Goal: Navigation & Orientation: Find specific page/section

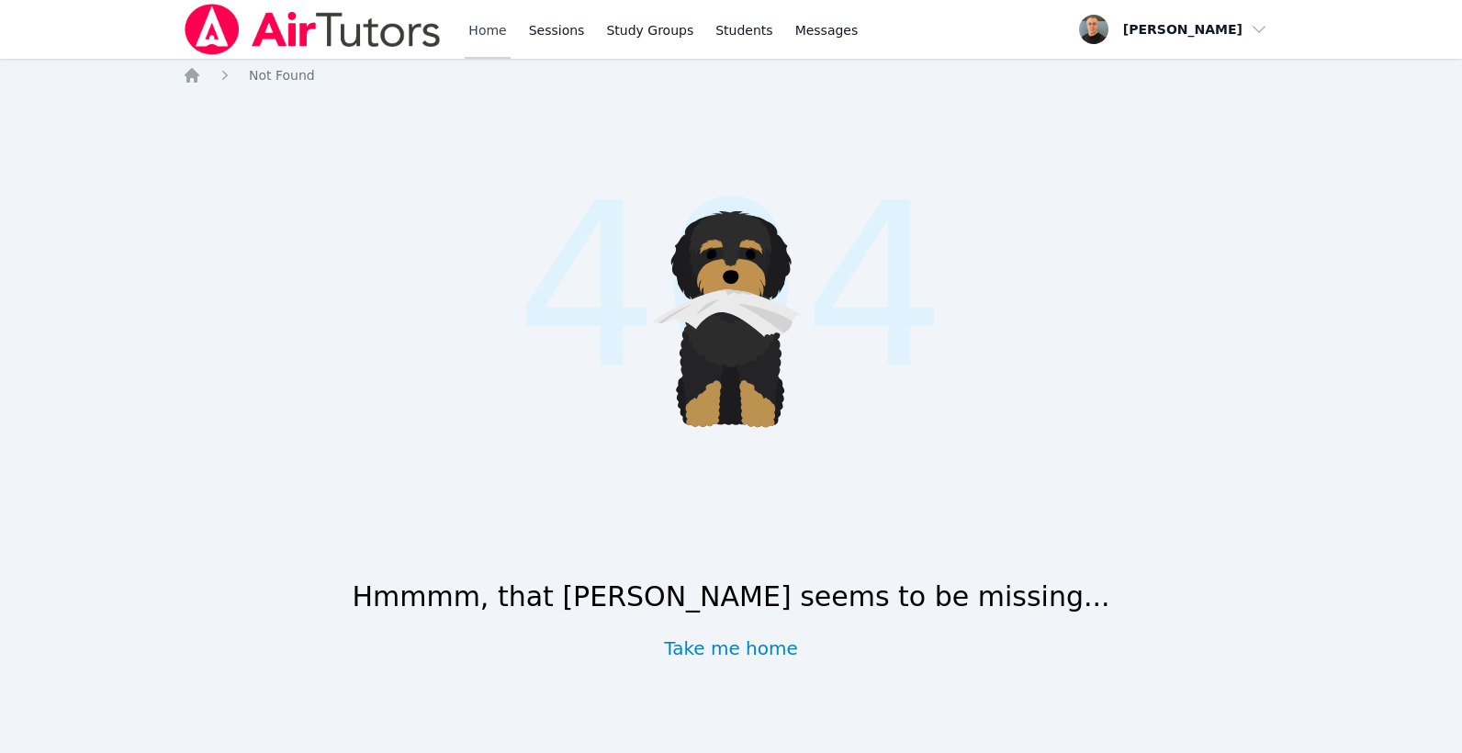
click at [489, 30] on link "Home" at bounding box center [487, 29] width 45 height 59
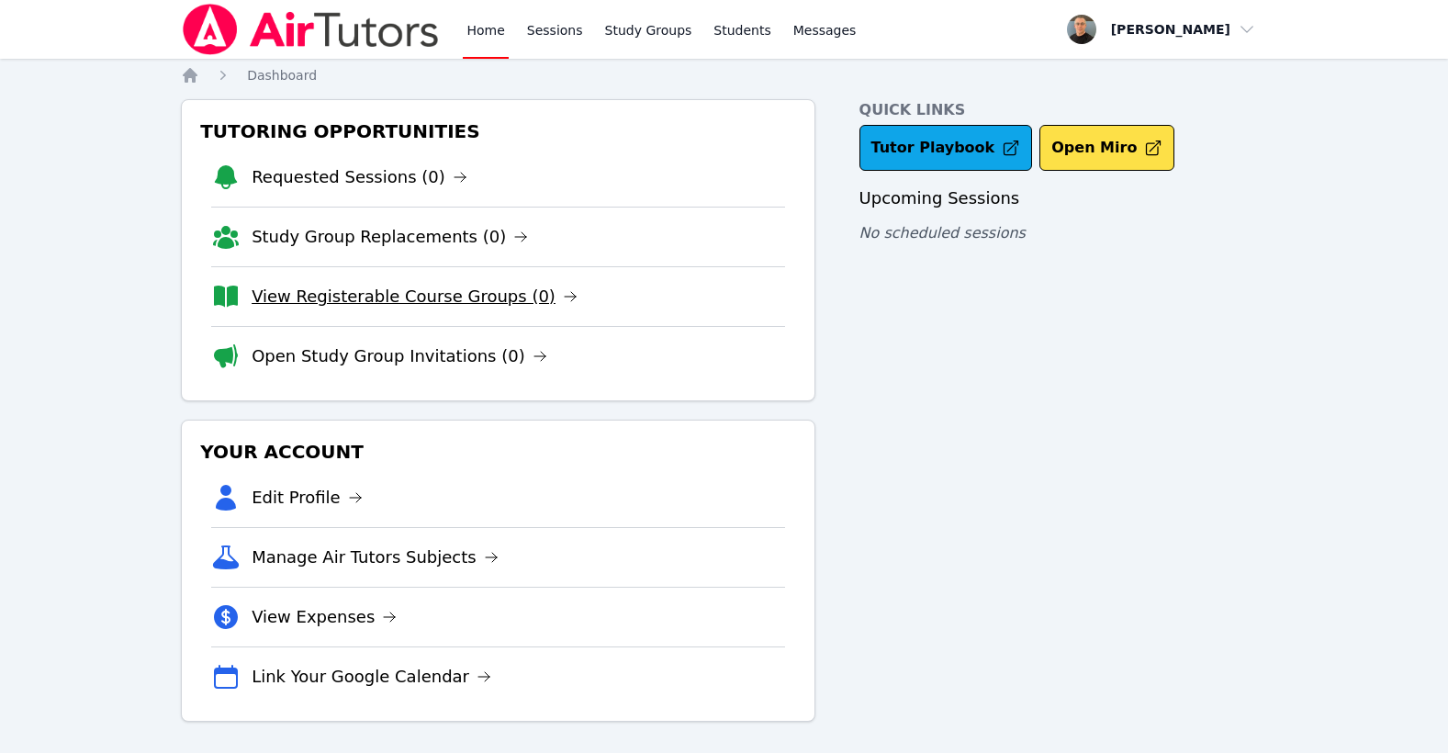
click at [426, 297] on link "View Registerable Course Groups (0)" at bounding box center [415, 297] width 326 height 26
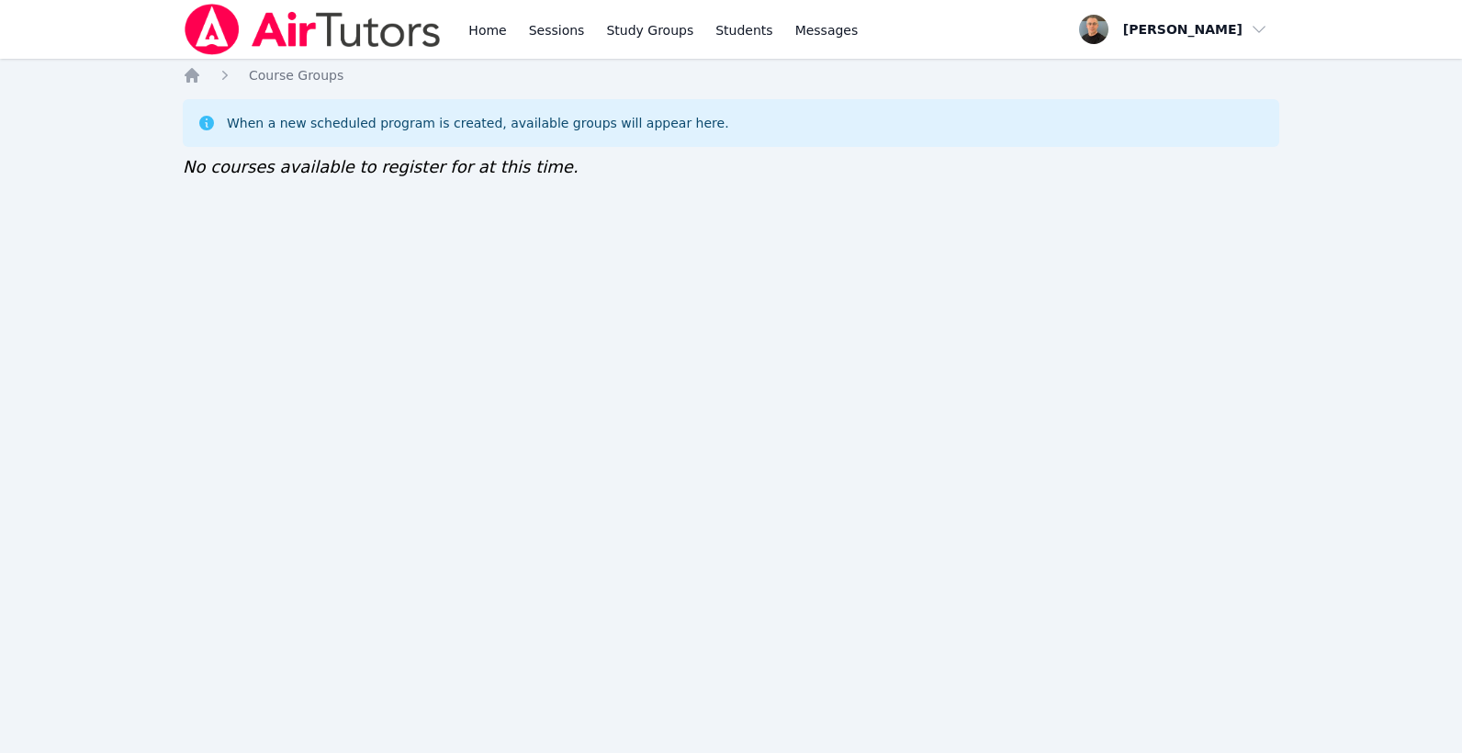
click at [857, 346] on div "Home Sessions Study Groups Students Messages Open user menu Taylor Arnold Open …" at bounding box center [731, 376] width 1462 height 753
click at [633, 29] on link "Study Groups" at bounding box center [649, 29] width 95 height 59
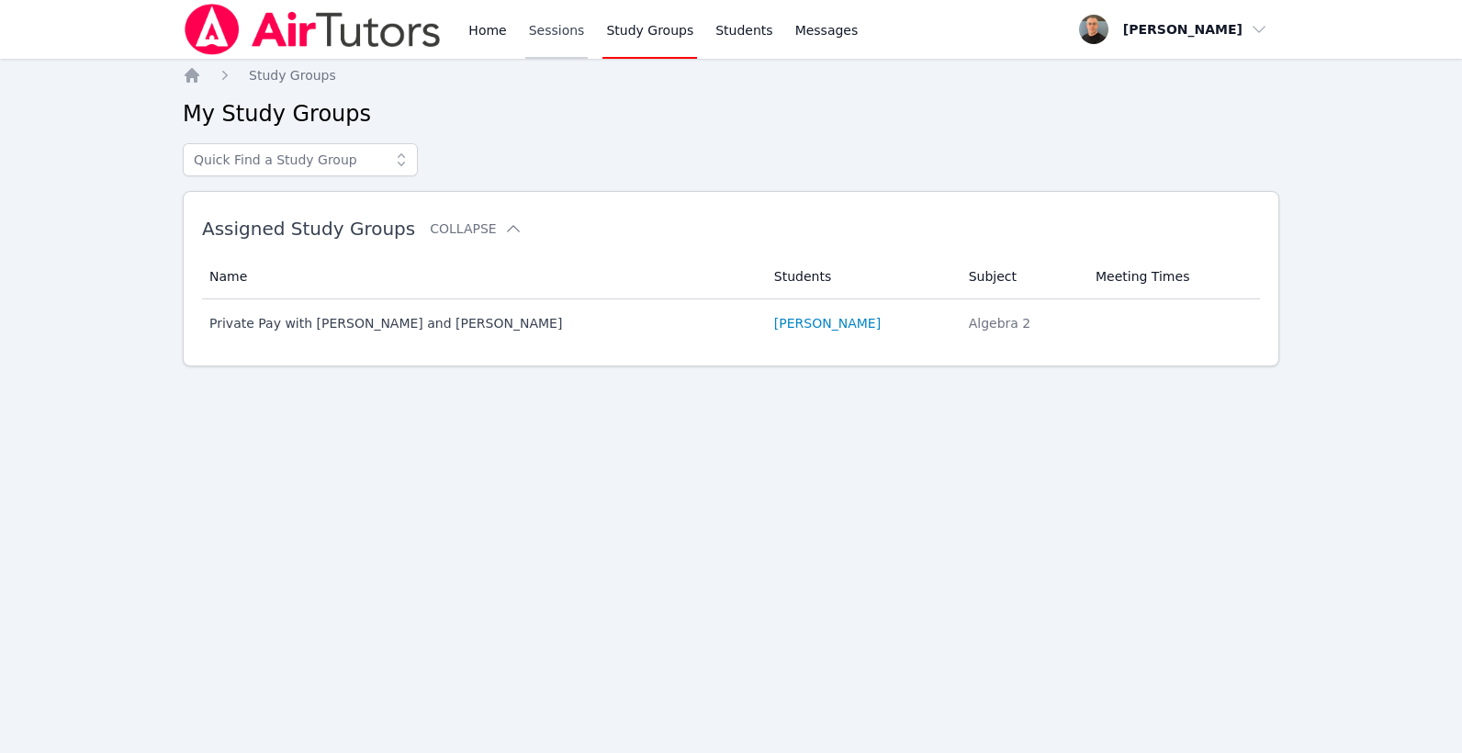
click at [567, 39] on link "Sessions" at bounding box center [556, 29] width 63 height 59
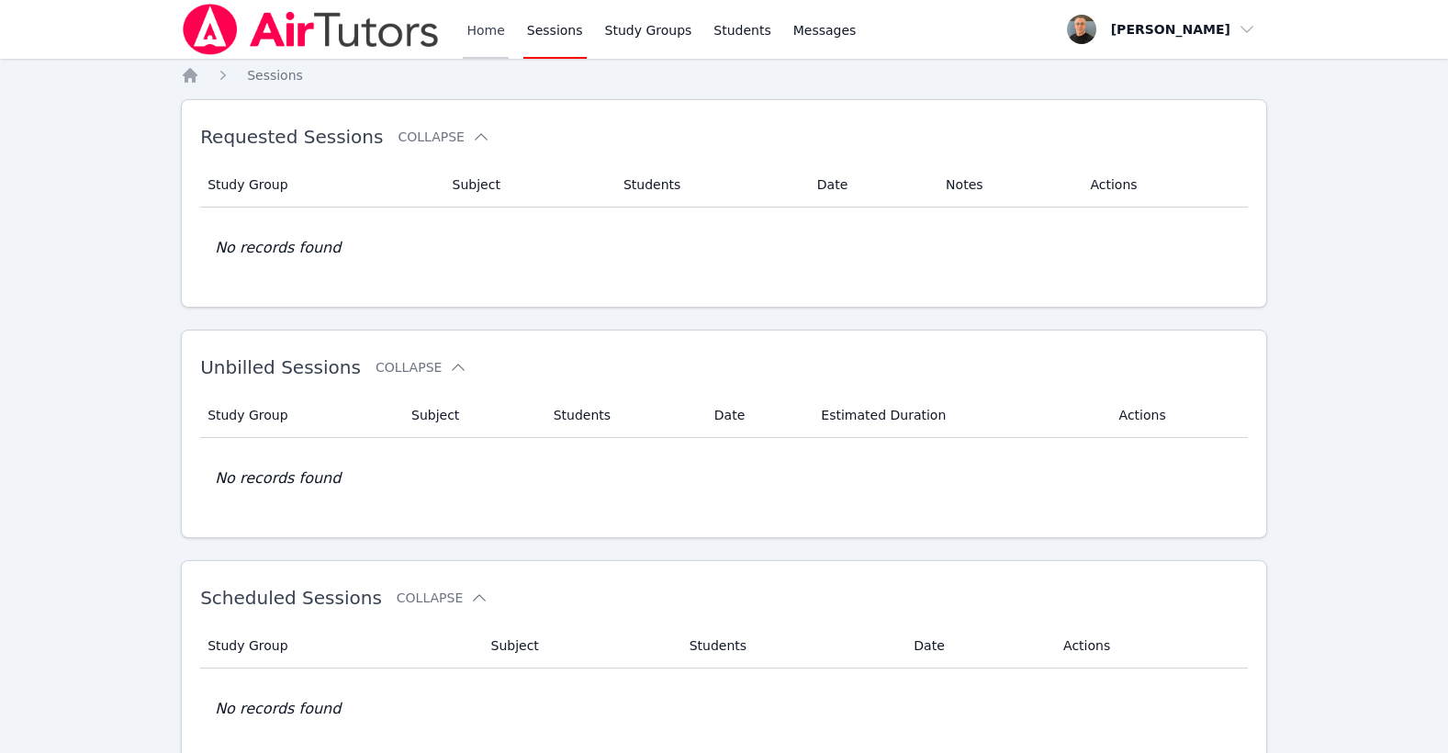
click at [472, 38] on link "Home" at bounding box center [485, 29] width 45 height 59
